Goal: Find specific page/section: Find specific page/section

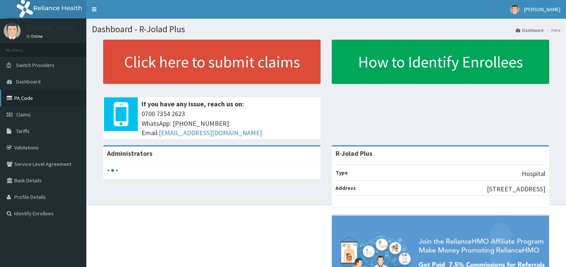
click at [35, 100] on link "PA Code" at bounding box center [43, 98] width 86 height 17
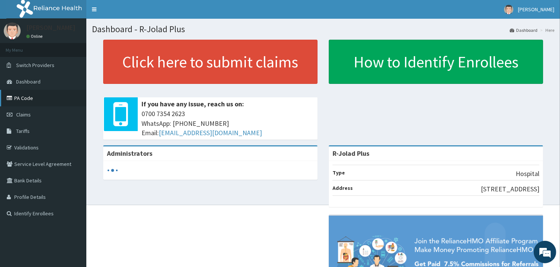
click at [31, 93] on link "PA Code" at bounding box center [43, 98] width 86 height 17
click at [27, 99] on link "PA Code" at bounding box center [43, 98] width 86 height 17
click at [30, 102] on link "PA Code" at bounding box center [43, 98] width 86 height 17
drag, startPoint x: 34, startPoint y: 101, endPoint x: 132, endPoint y: 120, distance: 99.5
click at [35, 101] on link "PA Code" at bounding box center [43, 98] width 86 height 17
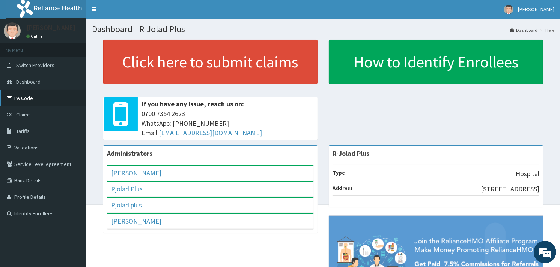
click at [18, 98] on link "PA Code" at bounding box center [43, 98] width 86 height 17
